Goal: Information Seeking & Learning: Learn about a topic

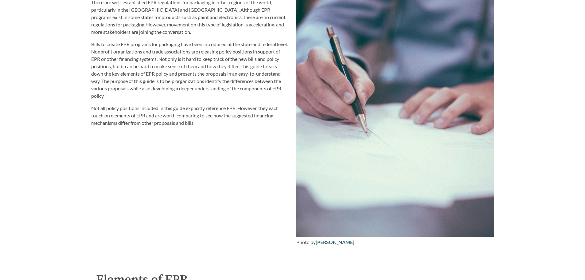
scroll to position [952, 0]
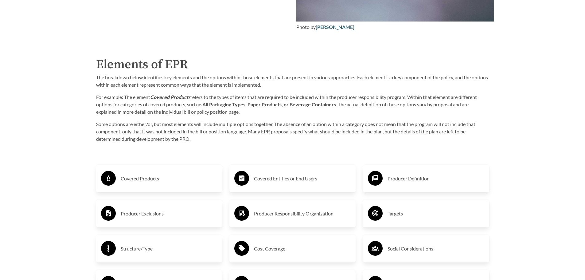
click at [120, 183] on div "Covered Products" at bounding box center [159, 178] width 116 height 18
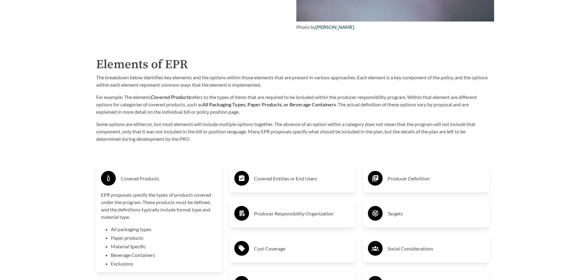
click at [131, 128] on p "Some options are either/or, but most elements will include multiple options tog…" at bounding box center [292, 131] width 393 height 22
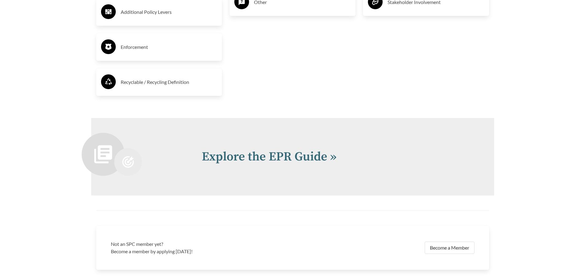
scroll to position [1412, 0]
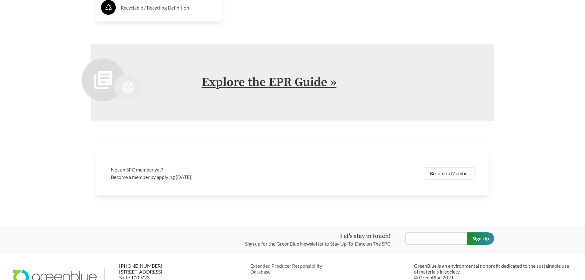
click at [259, 90] on link "Explore the EPR Guide »" at bounding box center [269, 82] width 135 height 15
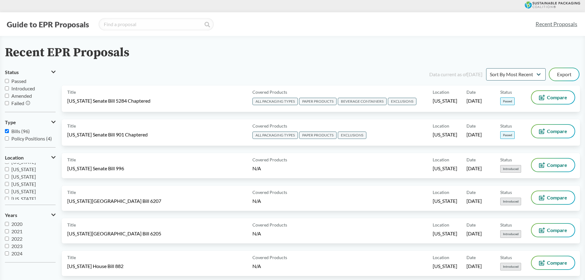
scroll to position [123, 0]
click at [7, 199] on input "[US_STATE]" at bounding box center [7, 198] width 4 height 4
checkbox input "true"
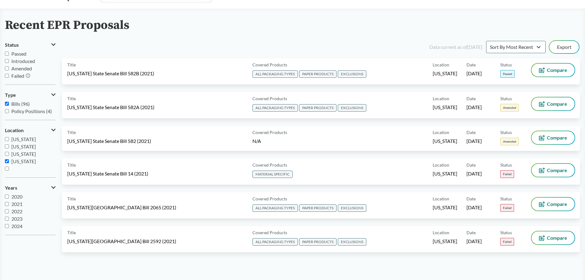
scroll to position [0, 0]
